Goal: Transaction & Acquisition: Subscribe to service/newsletter

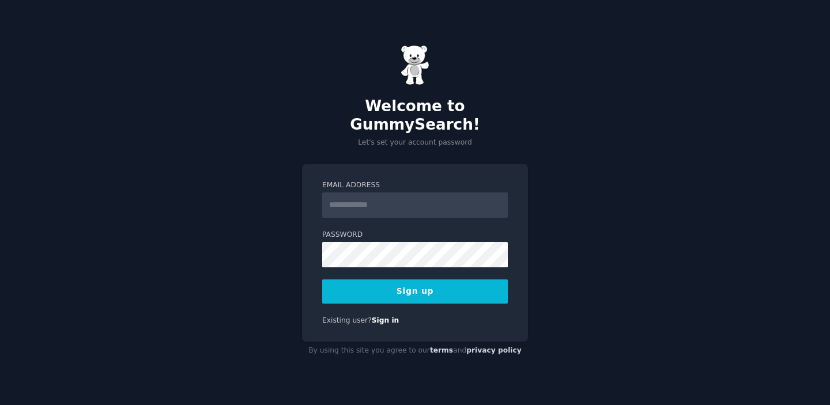
click at [408, 201] on input "Email Address" at bounding box center [415, 205] width 186 height 25
type input "**********"
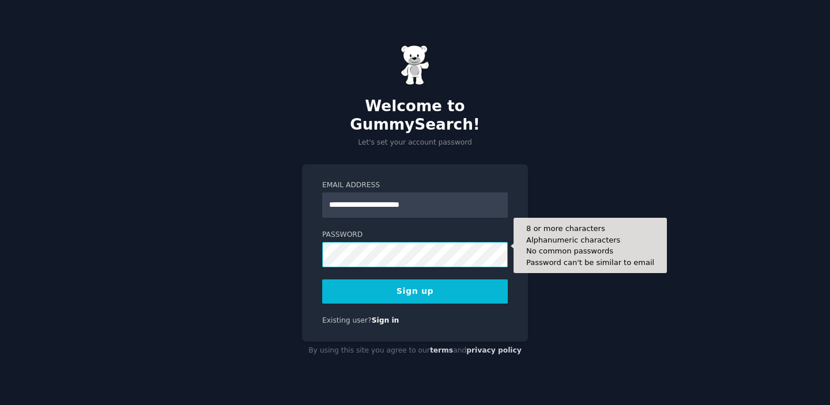
click at [322, 280] on button "Sign up" at bounding box center [415, 292] width 186 height 24
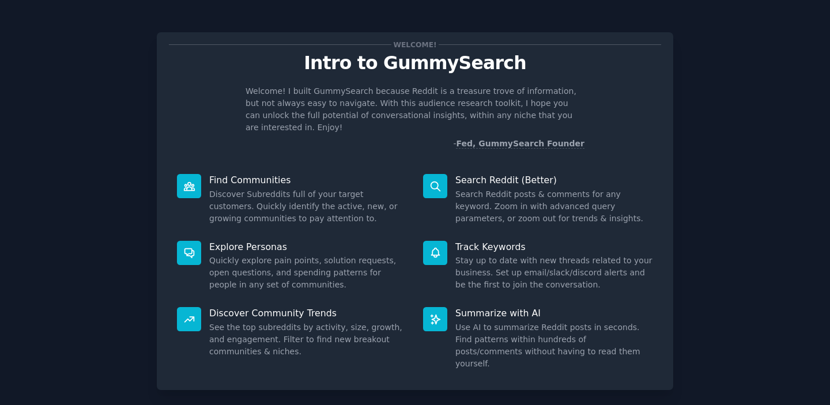
scroll to position [46, 0]
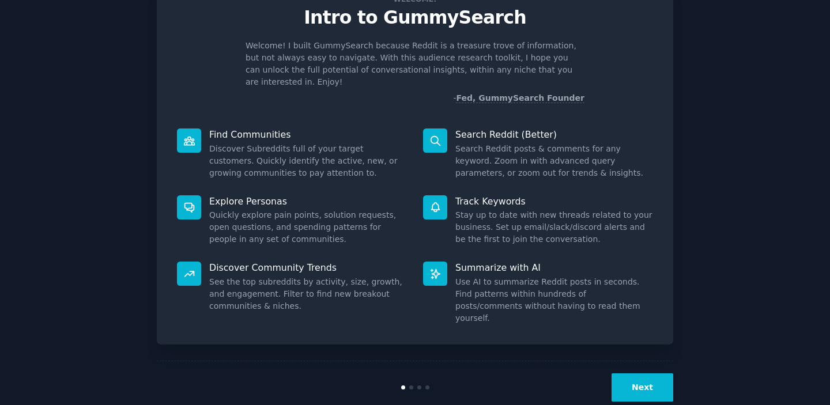
click at [649, 374] on button "Next" at bounding box center [643, 388] width 62 height 28
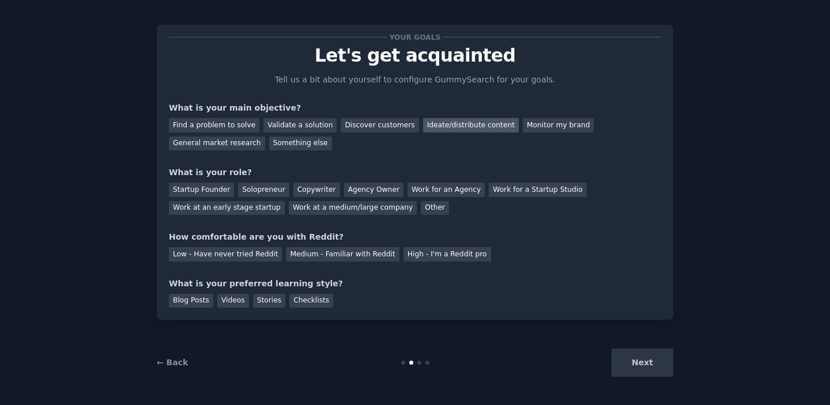
click at [464, 130] on div "Ideate/distribute content" at bounding box center [471, 125] width 96 height 14
click at [629, 358] on div "Next" at bounding box center [587, 363] width 172 height 28
click at [215, 193] on div "Startup Founder" at bounding box center [201, 190] width 65 height 14
click at [262, 179] on div "Startup Founder Solopreneur Copywriter Agency Owner Work for an Agency Work for…" at bounding box center [415, 197] width 493 height 36
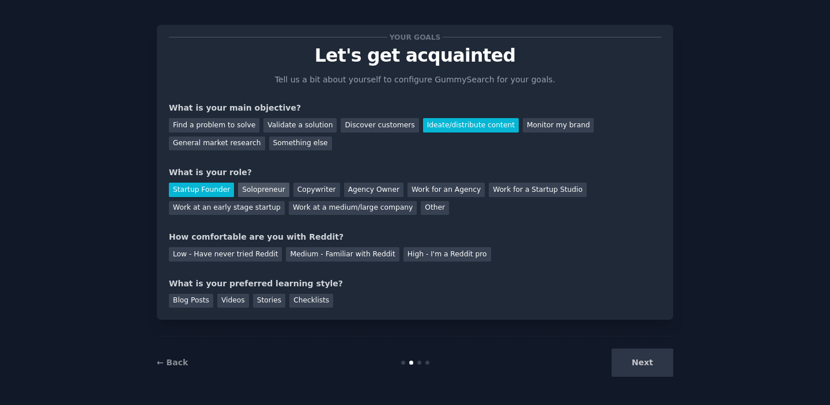
click at [265, 183] on div "Solopreneur" at bounding box center [263, 190] width 51 height 14
click at [352, 257] on div "Medium - Familiar with Reddit" at bounding box center [342, 254] width 113 height 14
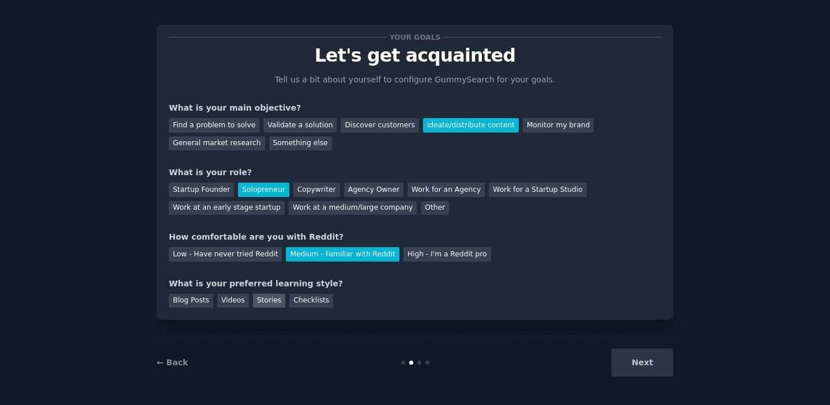
click at [257, 303] on div "Stories" at bounding box center [269, 301] width 32 height 14
click at [194, 300] on div "Blog Posts" at bounding box center [191, 301] width 44 height 14
click at [670, 348] on div "← Back Next" at bounding box center [415, 362] width 517 height 53
click at [649, 356] on button "Next" at bounding box center [643, 363] width 62 height 28
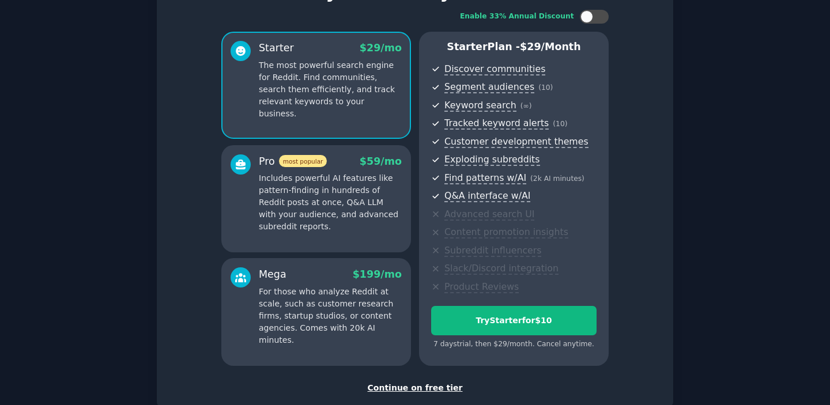
scroll to position [69, 0]
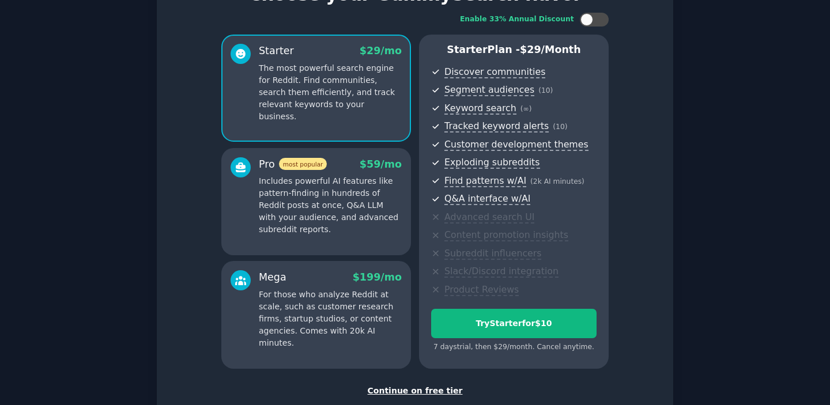
click at [444, 390] on div "Continue on free tier" at bounding box center [415, 391] width 493 height 12
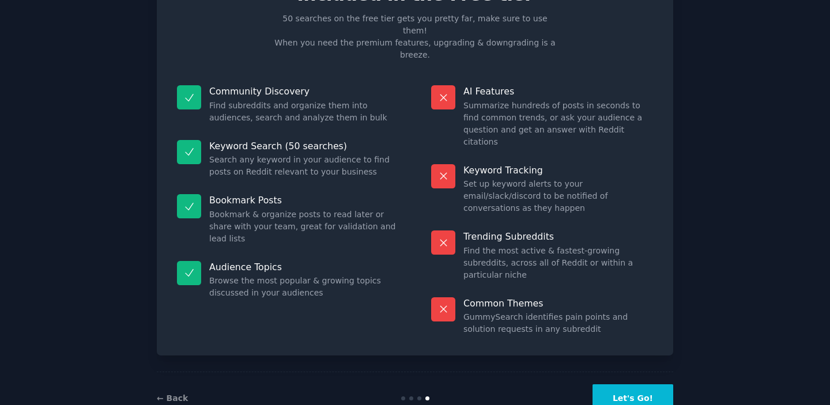
scroll to position [44, 0]
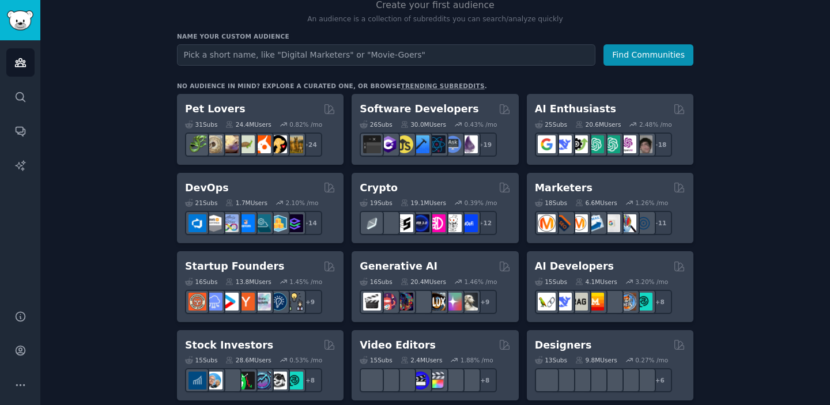
scroll to position [149, 0]
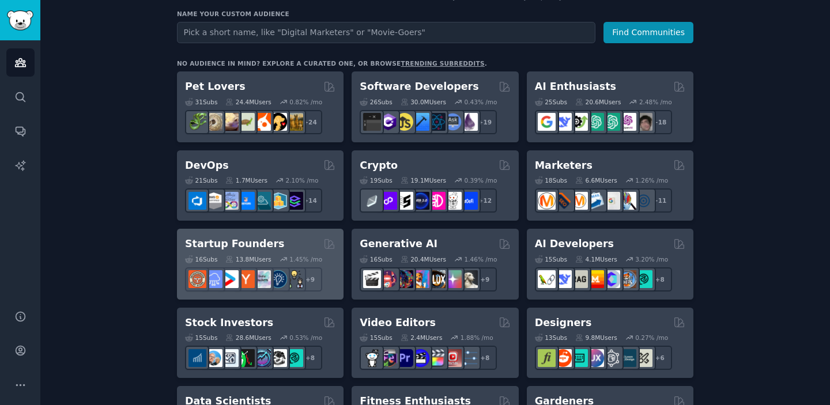
click at [289, 250] on div "Startup Founders" at bounding box center [260, 244] width 151 height 14
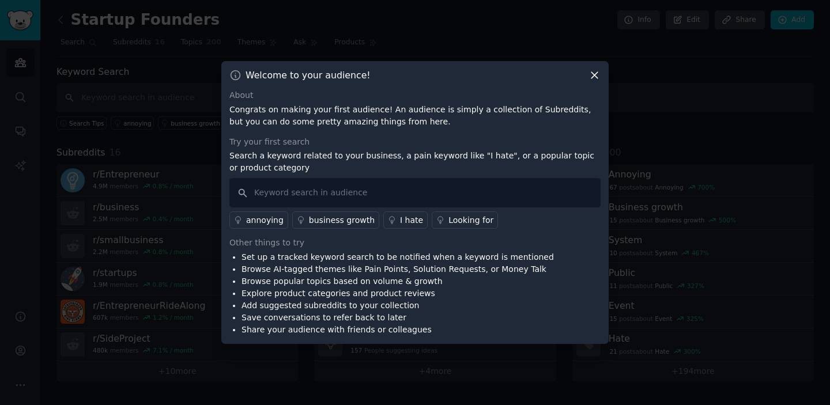
drag, startPoint x: 190, startPoint y: 398, endPoint x: 190, endPoint y: 149, distance: 248.6
click at [190, 389] on div at bounding box center [415, 202] width 830 height 405
